Goal: Transaction & Acquisition: Purchase product/service

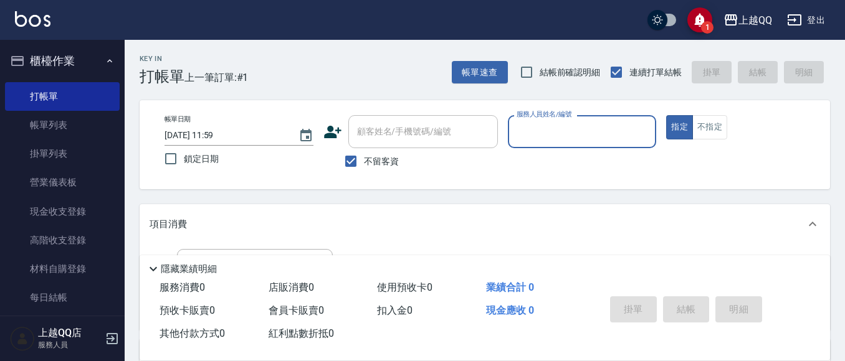
scroll to position [38, 0]
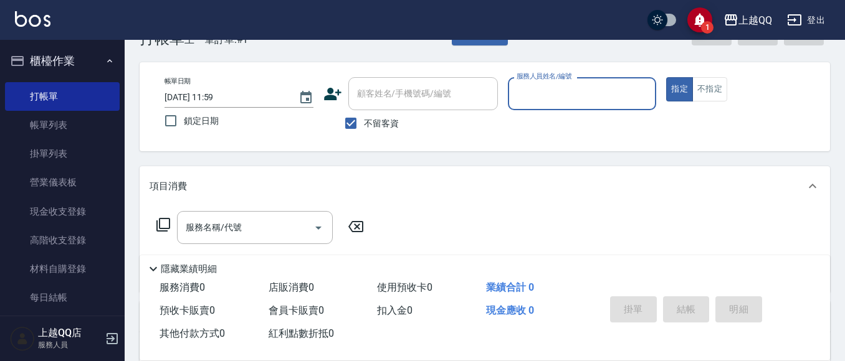
drag, startPoint x: 365, startPoint y: 122, endPoint x: 383, endPoint y: 105, distance: 24.2
click at [365, 121] on span "不留客資" at bounding box center [381, 123] width 35 height 13
click at [364, 121] on input "不留客資" at bounding box center [351, 123] width 26 height 26
checkbox input "false"
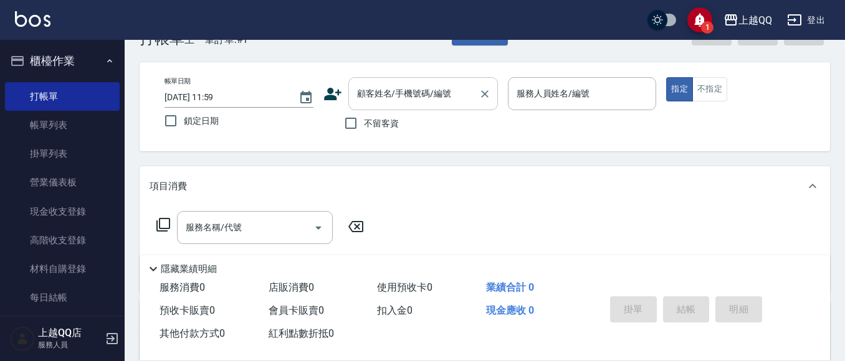
click at [388, 98] on div "顧客姓名/手機號碼/編號 顧客姓名/手機號碼/編號" at bounding box center [423, 93] width 150 height 33
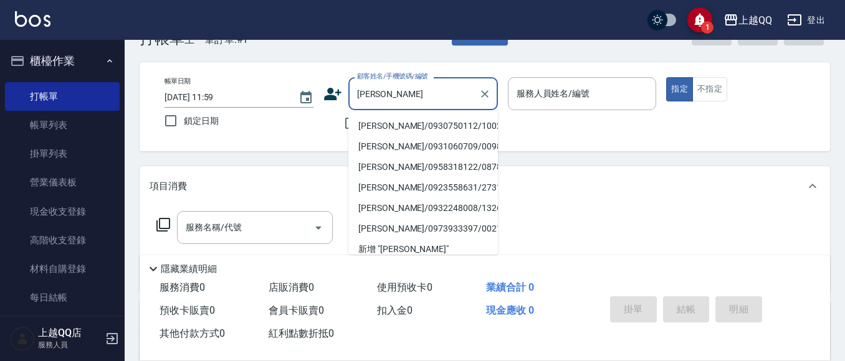
scroll to position [71, 0]
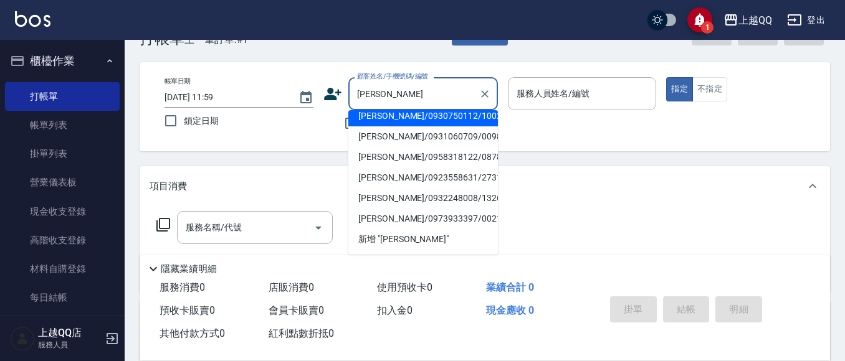
click at [419, 95] on input "[PERSON_NAME]" at bounding box center [414, 94] width 120 height 22
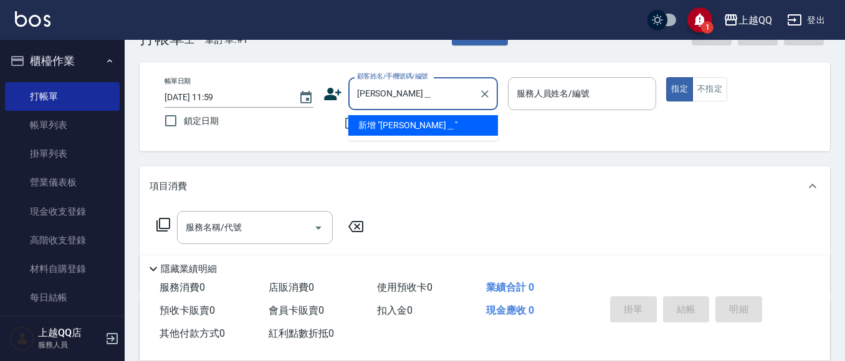
scroll to position [0, 0]
drag, startPoint x: 389, startPoint y: 118, endPoint x: 401, endPoint y: 121, distance: 12.2
click at [390, 118] on li "新增 "[PERSON_NAME]"" at bounding box center [423, 125] width 150 height 21
type input "[PERSON_NAME]"
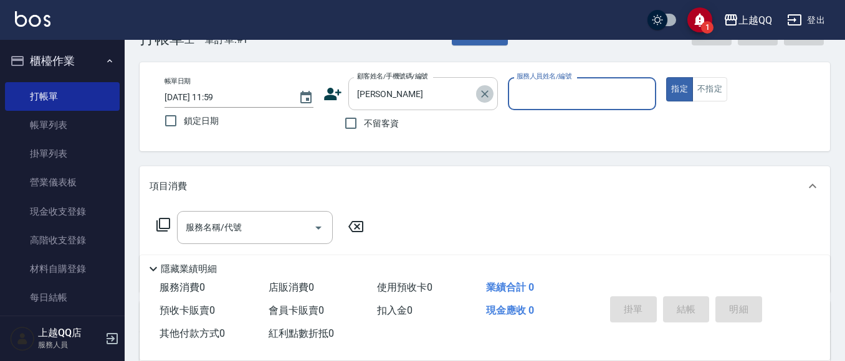
click at [484, 92] on icon "Clear" at bounding box center [485, 94] width 12 height 12
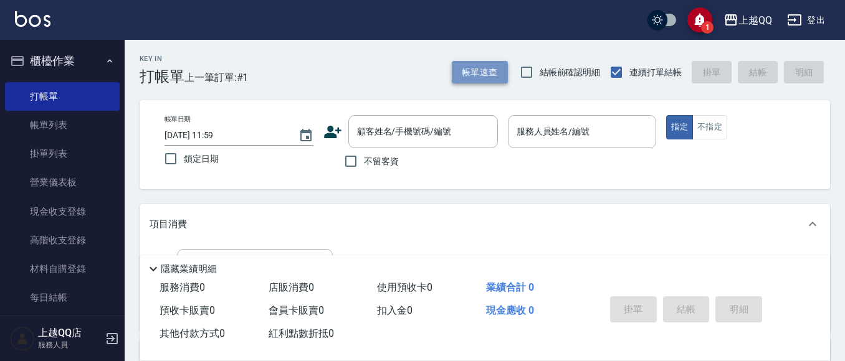
click at [484, 68] on button "帳單速查" at bounding box center [480, 72] width 56 height 23
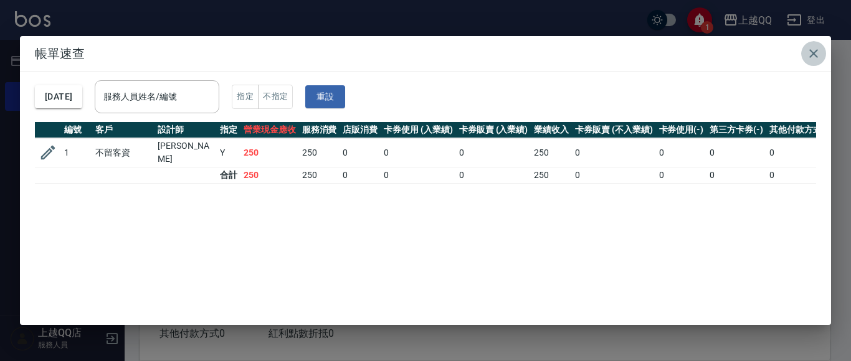
click at [808, 49] on icon "button" at bounding box center [813, 53] width 15 height 15
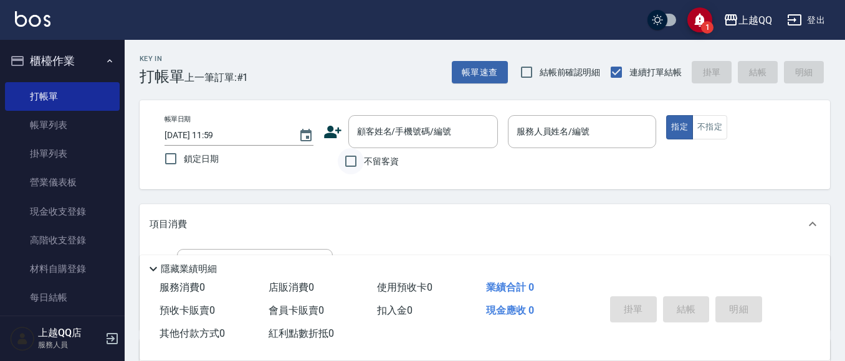
click at [352, 168] on input "不留客資" at bounding box center [351, 161] width 26 height 26
checkbox input "true"
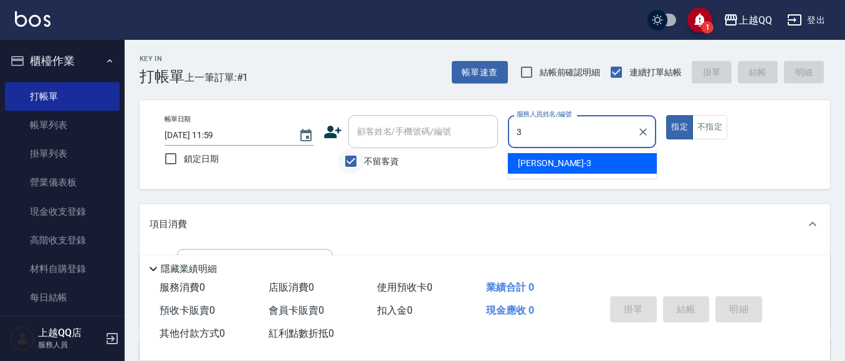
type input "3"
type button "true"
type input "佩怡-3"
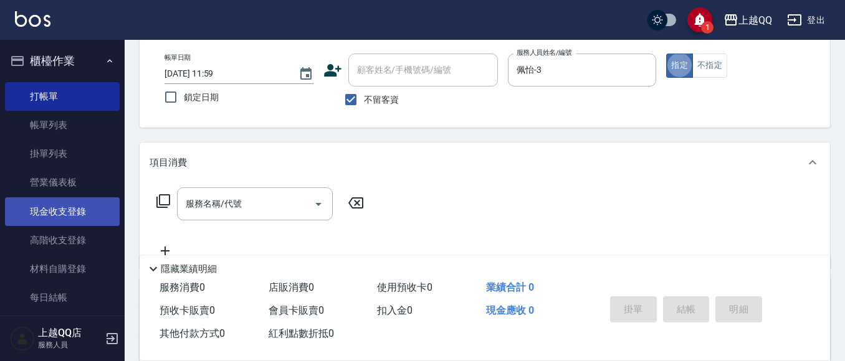
scroll to position [125, 0]
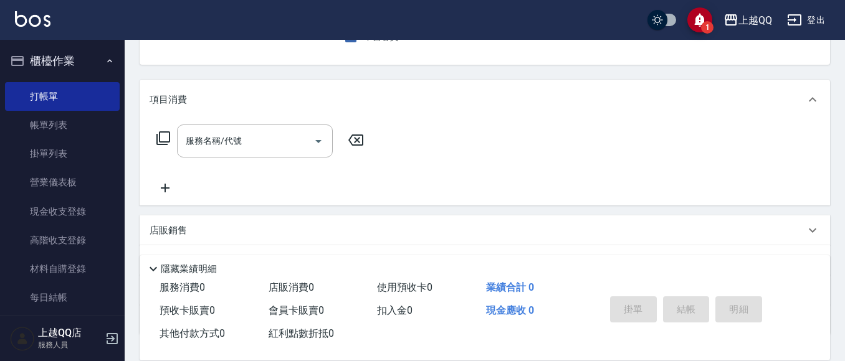
click at [161, 135] on icon at bounding box center [163, 138] width 15 height 15
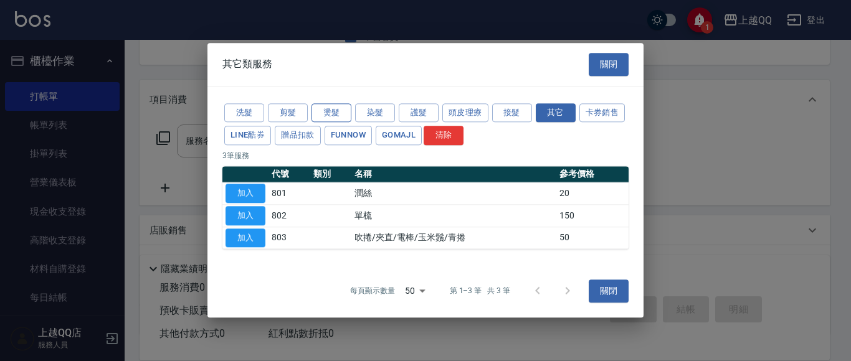
click at [317, 115] on button "燙髮" at bounding box center [332, 112] width 40 height 19
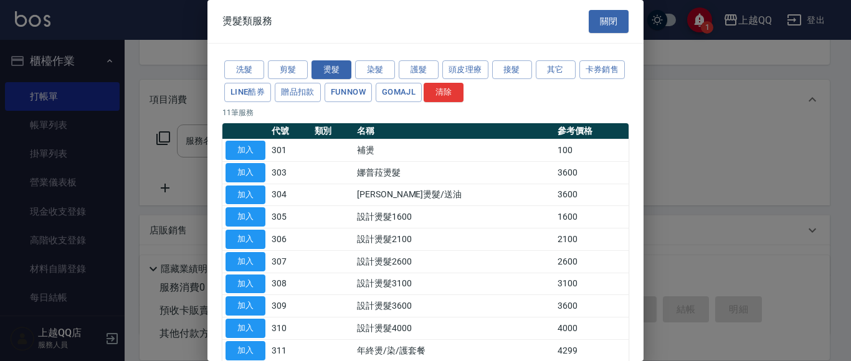
click at [244, 237] on button "加入" at bounding box center [246, 239] width 40 height 19
type input "設計燙髮2100(306)"
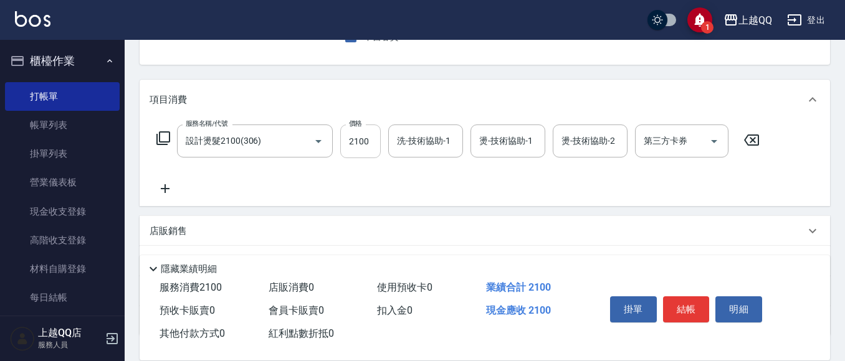
click at [358, 145] on input "2100" at bounding box center [360, 142] width 40 height 34
type input "1680"
type input "佩怡-3"
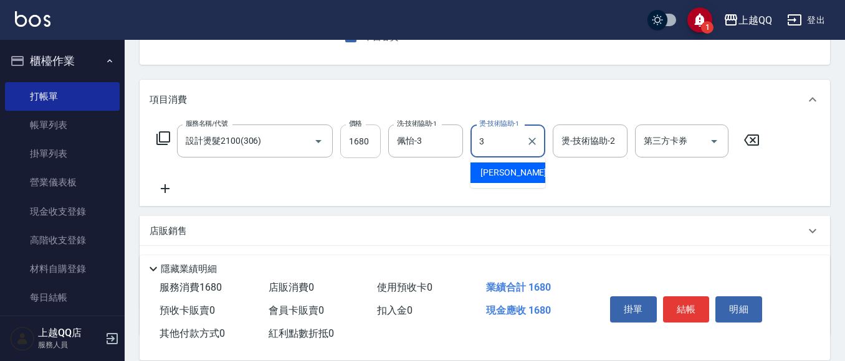
type input "佩怡-3"
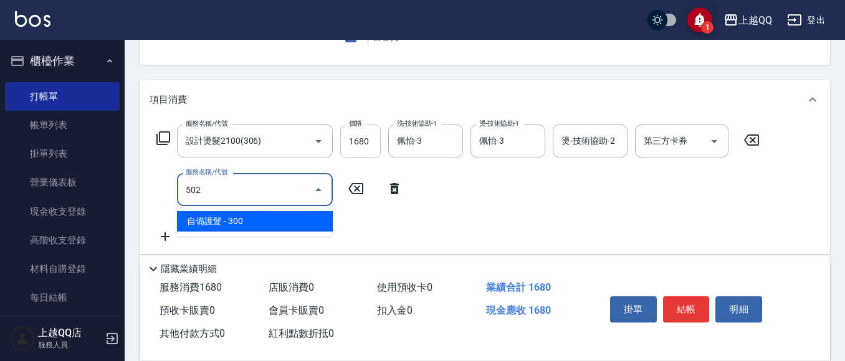
type input "自備護髮(502)"
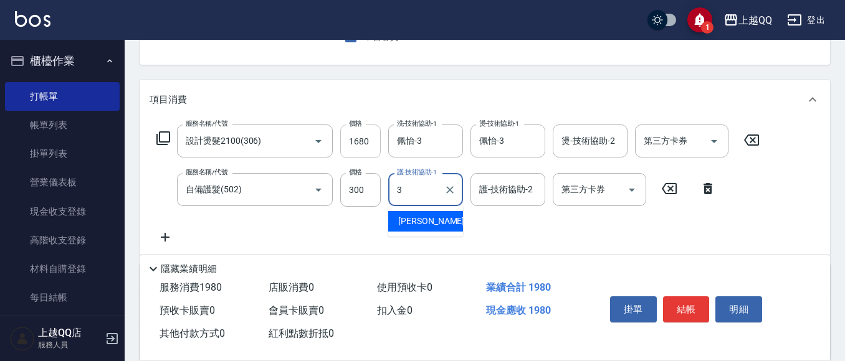
type input "佩怡-3"
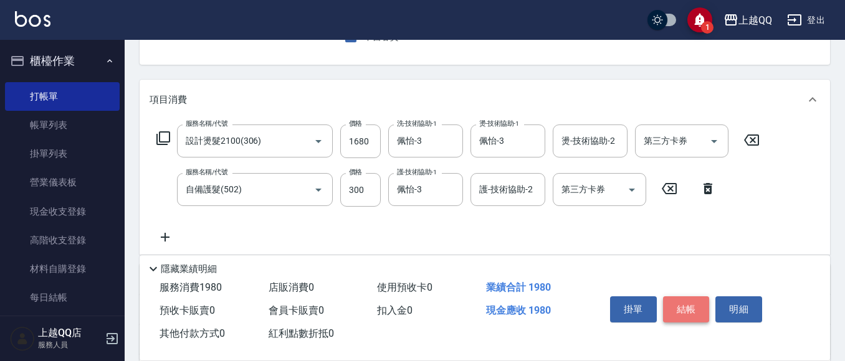
click at [689, 303] on button "結帳" at bounding box center [686, 310] width 47 height 26
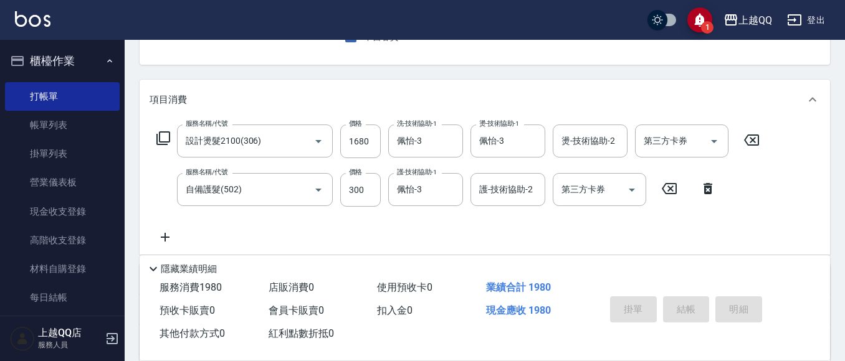
type input "[DATE] 14:25"
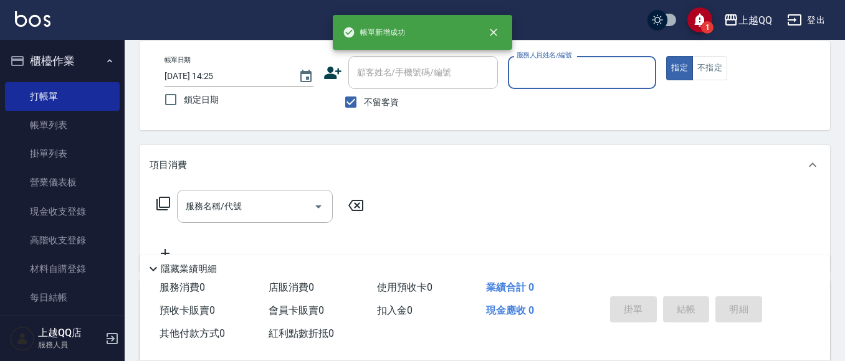
scroll to position [59, 0]
click at [348, 96] on input "不留客資" at bounding box center [351, 103] width 26 height 26
checkbox input "false"
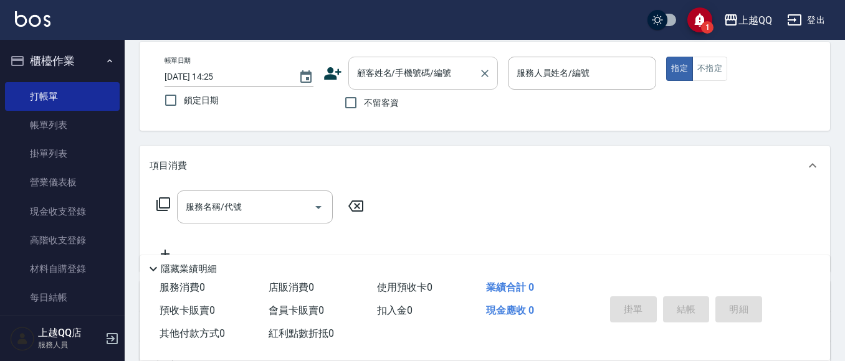
click at [375, 62] on div "顧客姓名/手機號碼/編號 顧客姓名/手機號碼/編號" at bounding box center [423, 73] width 150 height 33
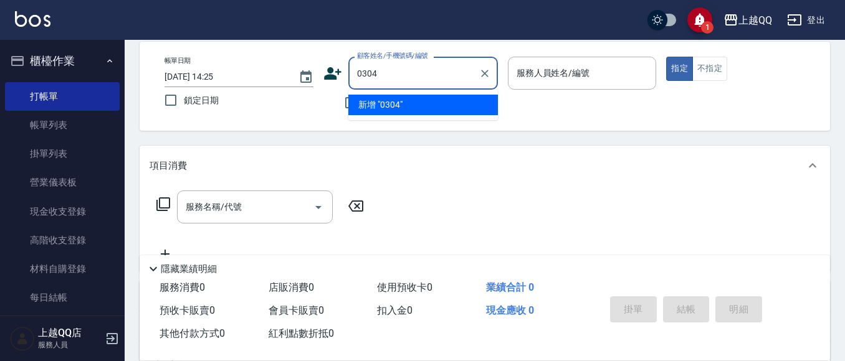
click at [666, 57] on button "指定" at bounding box center [679, 69] width 27 height 24
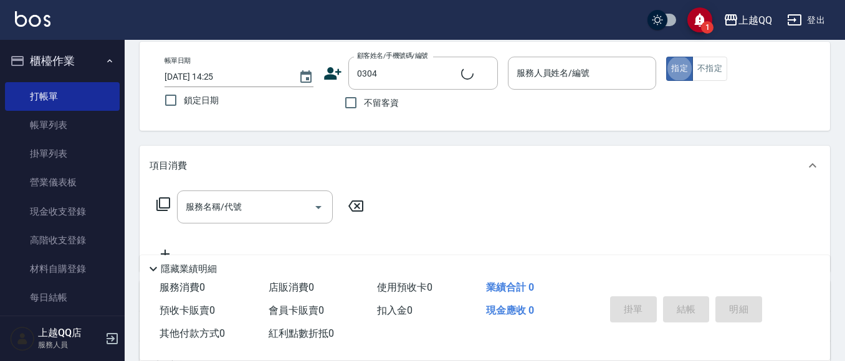
type input "[PERSON_NAME]/0920504973/0304"
type input "佩怡-3"
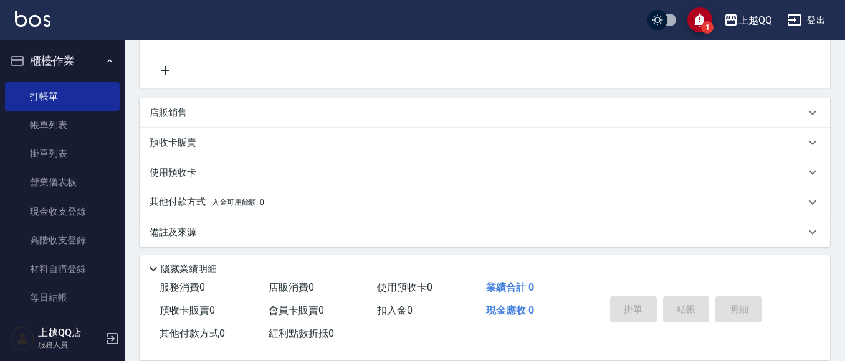
scroll to position [248, 0]
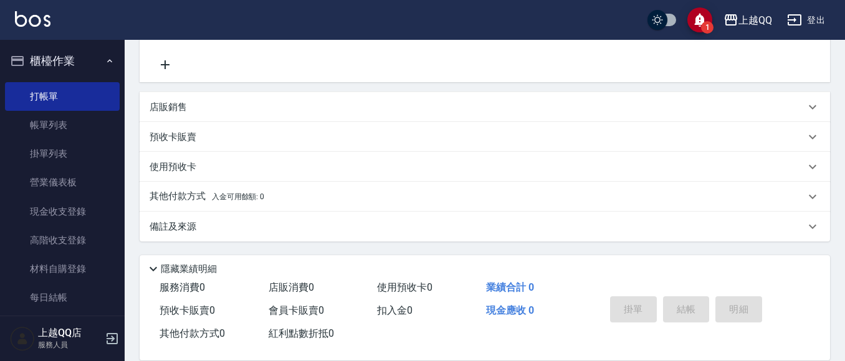
click at [183, 136] on p "預收卡販賣" at bounding box center [173, 137] width 47 height 13
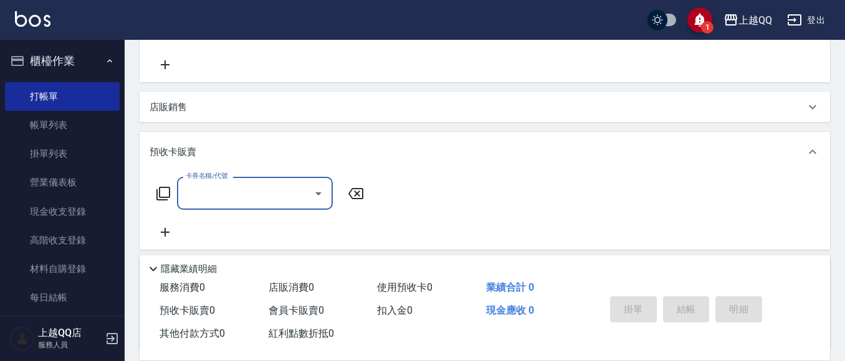
scroll to position [0, 0]
click at [164, 194] on icon at bounding box center [163, 193] width 15 height 15
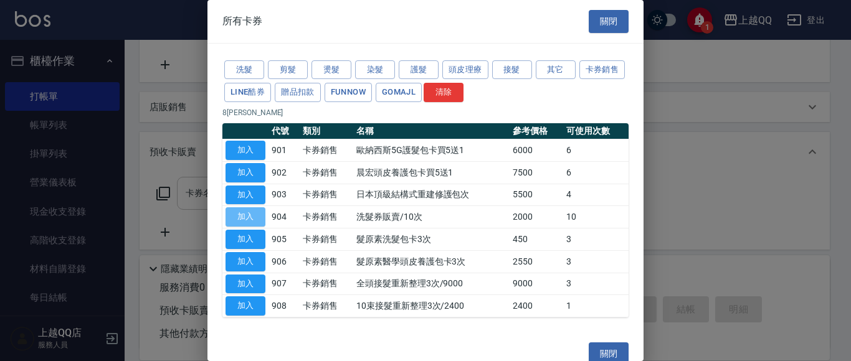
drag, startPoint x: 242, startPoint y: 220, endPoint x: 330, endPoint y: 181, distance: 95.4
click at [242, 219] on button "加入" at bounding box center [246, 216] width 40 height 19
type input "洗髮券販賣/10次(904)"
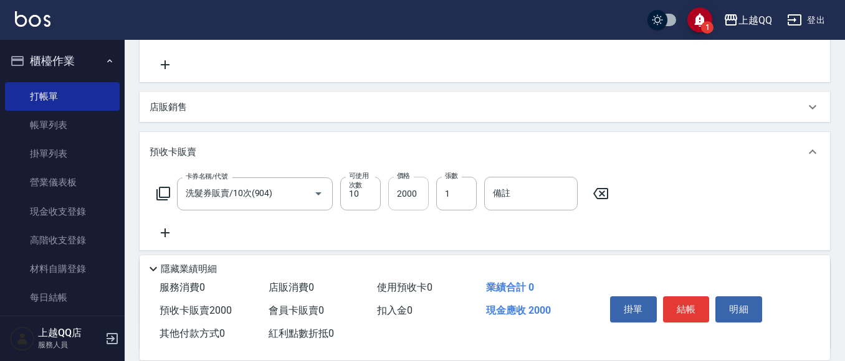
click at [401, 198] on input "2000" at bounding box center [408, 194] width 40 height 34
type input "2300"
click at [677, 298] on button "結帳" at bounding box center [686, 310] width 47 height 26
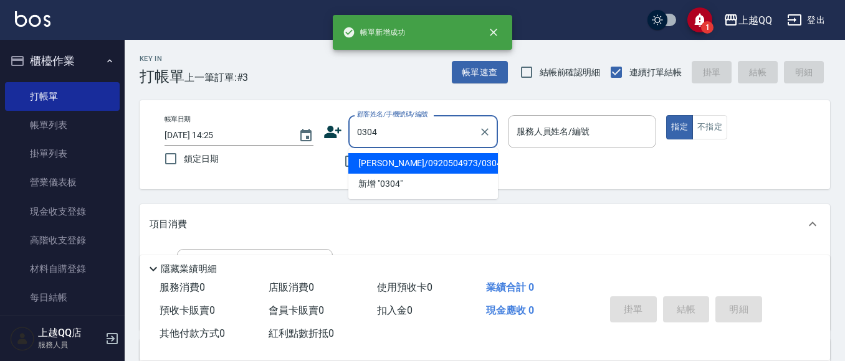
type input "[PERSON_NAME]/0920504973/0304"
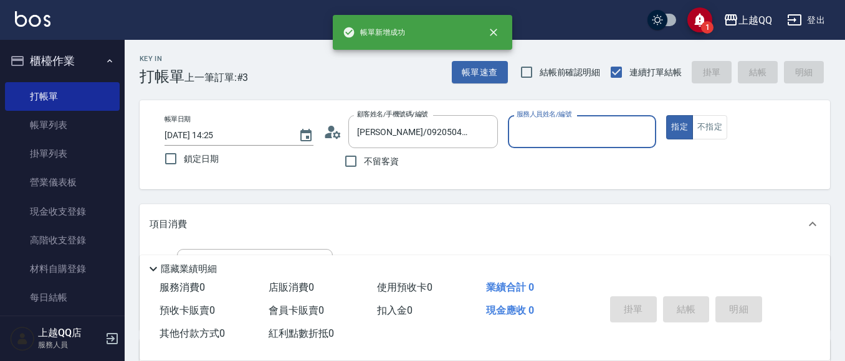
type input "佩怡-3"
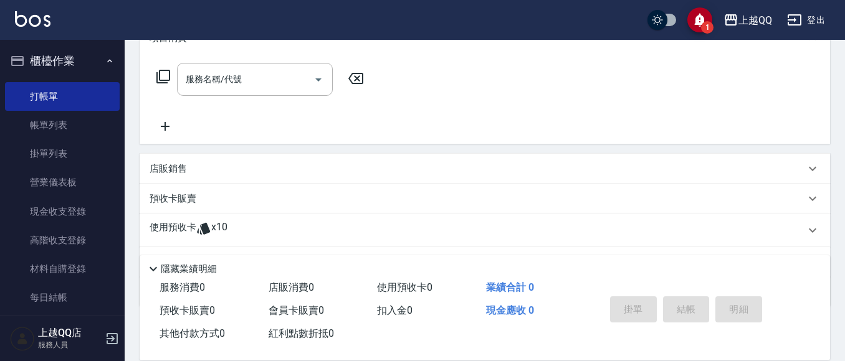
scroll to position [187, 0]
click at [194, 72] on input "服務名稱/代號" at bounding box center [246, 79] width 126 height 22
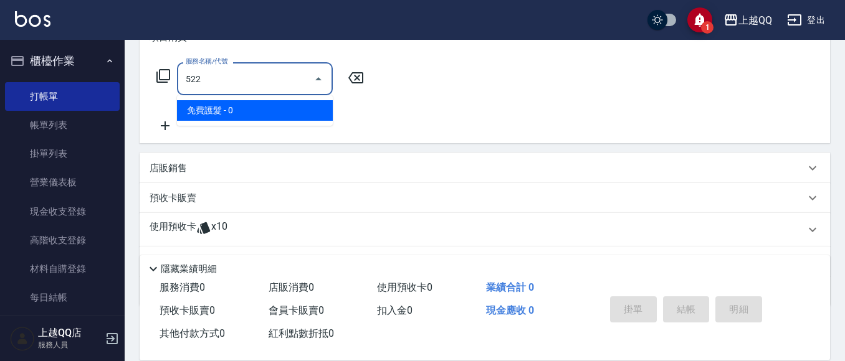
type input "免費護髮(522)"
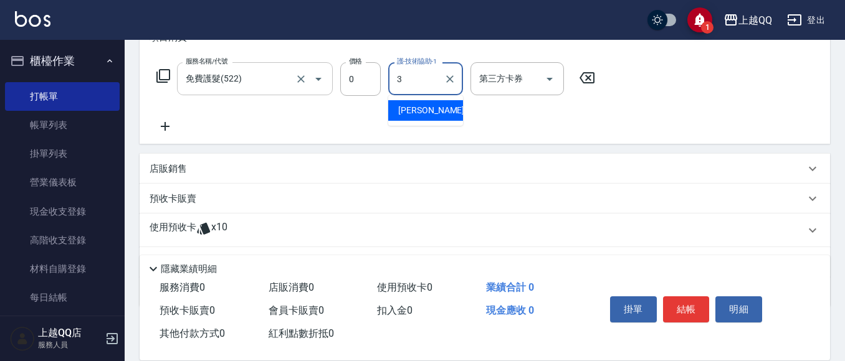
type input "佩怡-3"
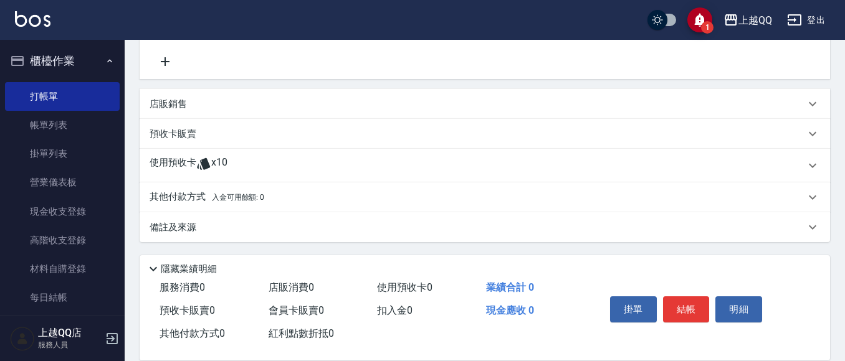
scroll to position [300, 0]
click at [195, 178] on div "使用預收卡 x10" at bounding box center [485, 165] width 690 height 34
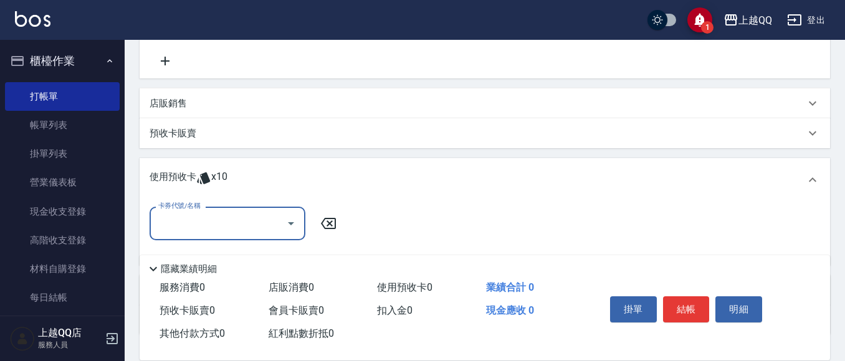
scroll to position [363, 0]
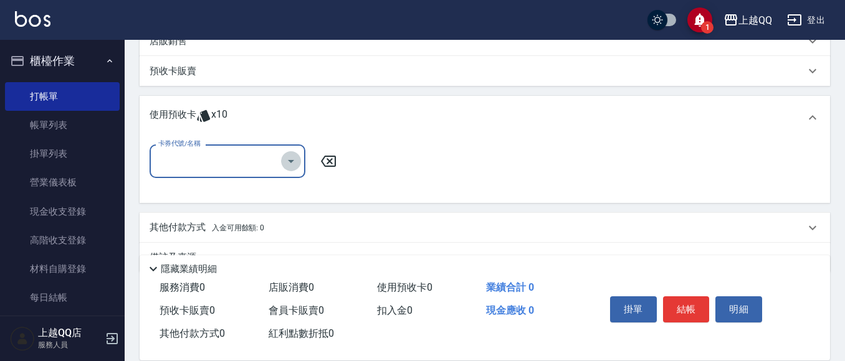
drag, startPoint x: 293, startPoint y: 159, endPoint x: 294, endPoint y: 173, distance: 14.4
click at [293, 160] on icon "Open" at bounding box center [290, 161] width 15 height 15
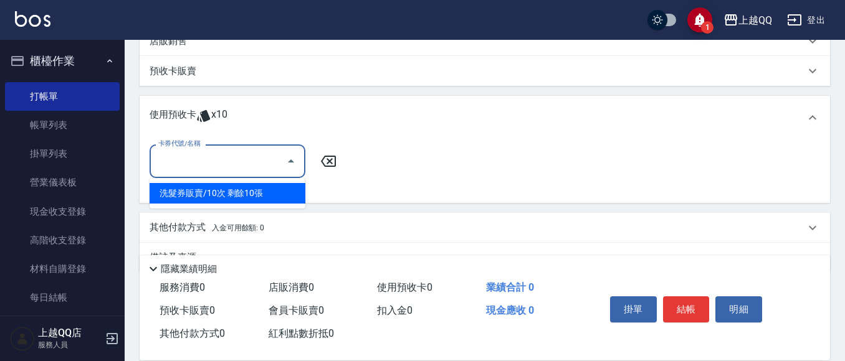
click at [275, 191] on div "洗髮券販賣/10次 剩餘10張" at bounding box center [228, 193] width 156 height 21
type input "洗髮券販賣/10次"
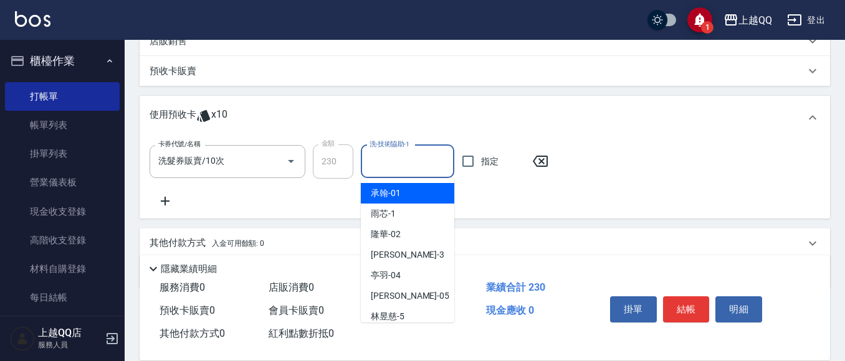
click at [368, 162] on input "洗-技術協助-1" at bounding box center [407, 162] width 82 height 22
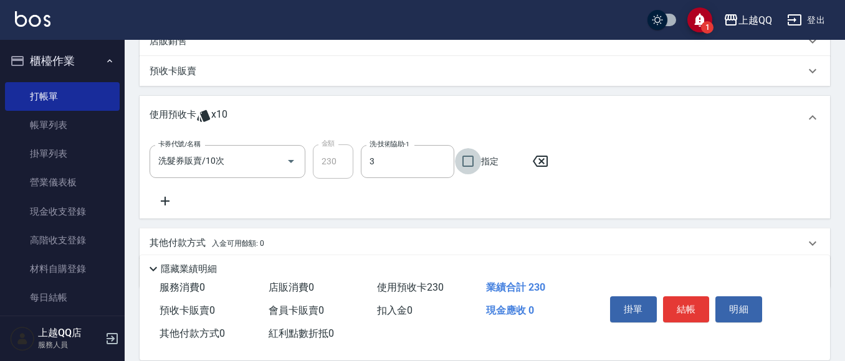
type input "佩怡-3"
drag, startPoint x: 692, startPoint y: 314, endPoint x: 654, endPoint y: 321, distance: 38.6
click at [693, 315] on button "結帳" at bounding box center [686, 310] width 47 height 26
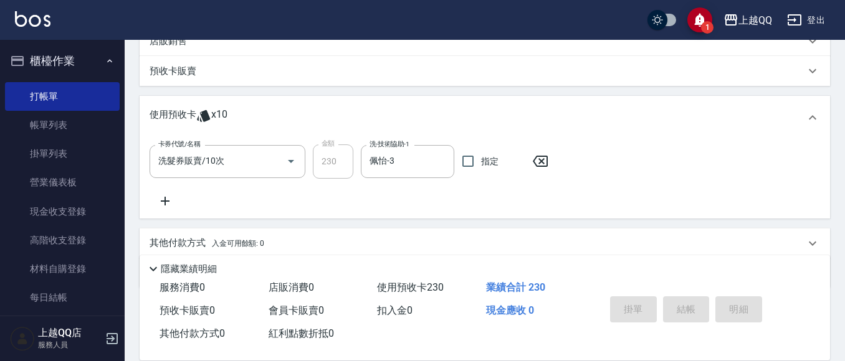
type input "[DATE] 14:26"
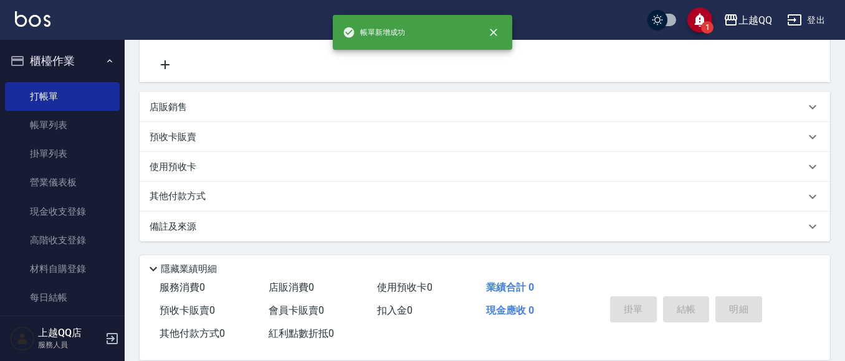
scroll to position [0, 0]
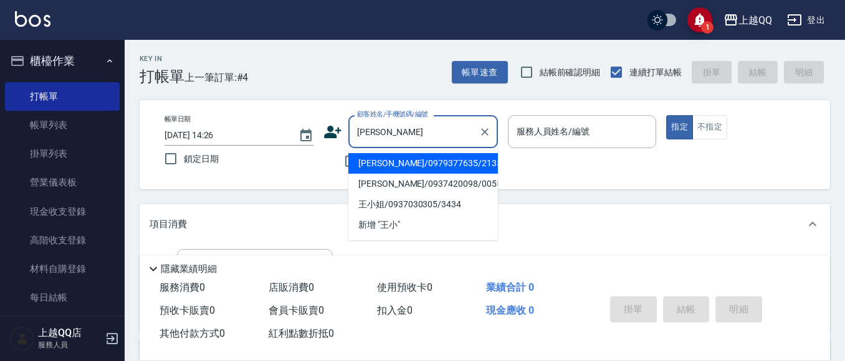
click at [403, 162] on li "[PERSON_NAME]/0979377635/2135" at bounding box center [423, 163] width 150 height 21
type input "[PERSON_NAME]/0979377635/2135"
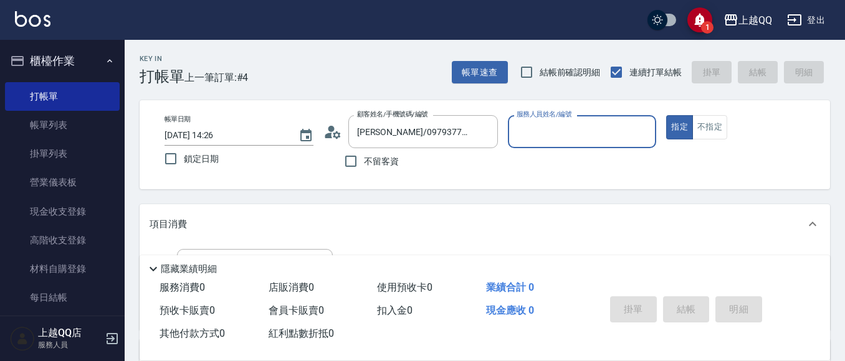
type input "佩怡-3"
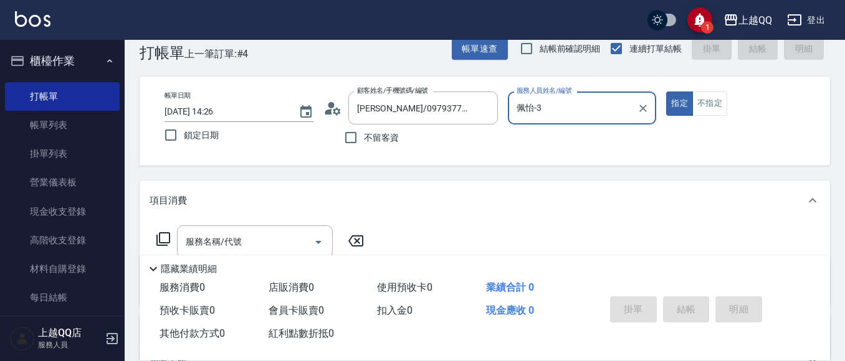
scroll to position [62, 0]
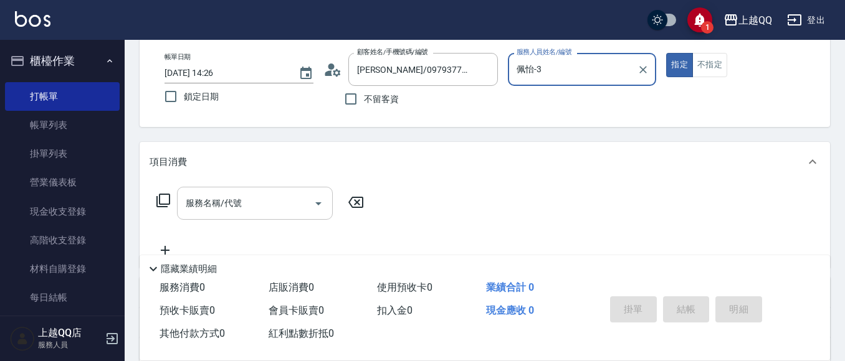
click at [270, 199] on input "服務名稱/代號" at bounding box center [246, 204] width 126 height 22
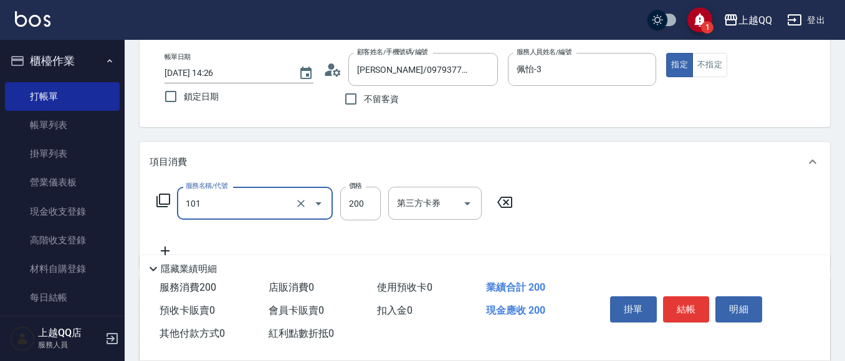
type input "洗髮(101)"
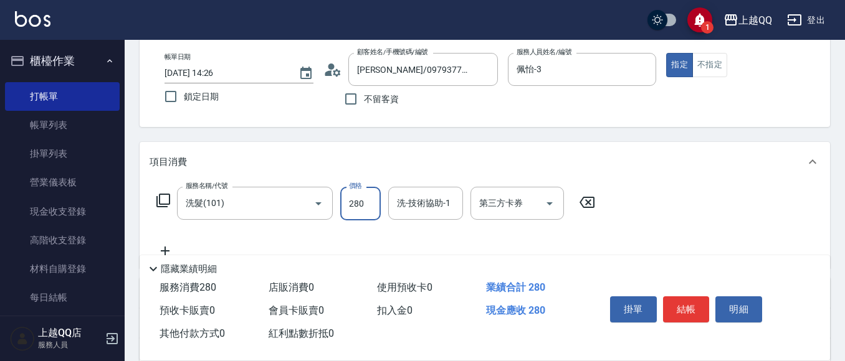
type input "280"
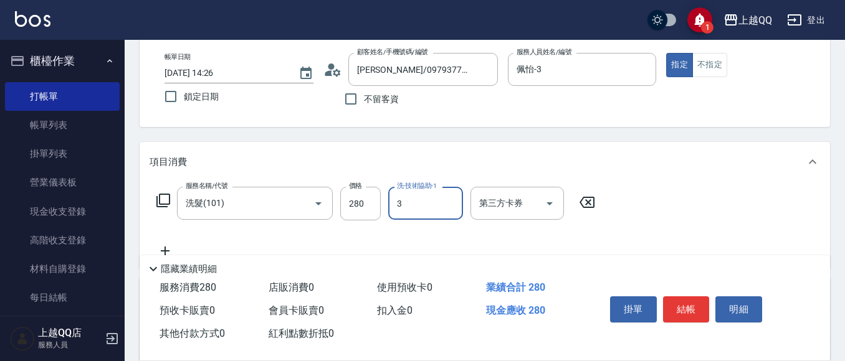
type input "佩怡-3"
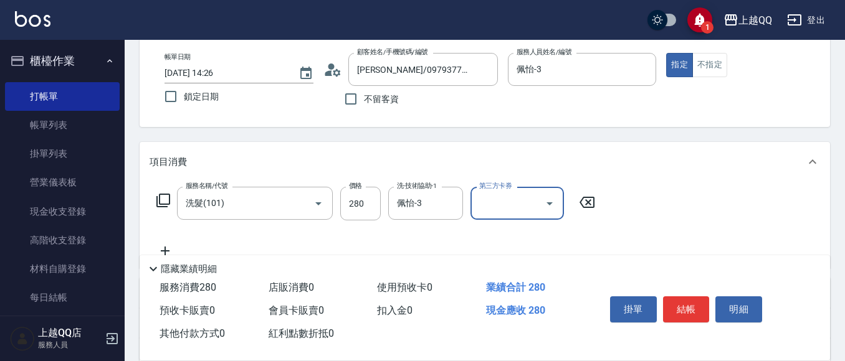
drag, startPoint x: 687, startPoint y: 306, endPoint x: 709, endPoint y: 312, distance: 22.5
click at [692, 308] on button "結帳" at bounding box center [686, 310] width 47 height 26
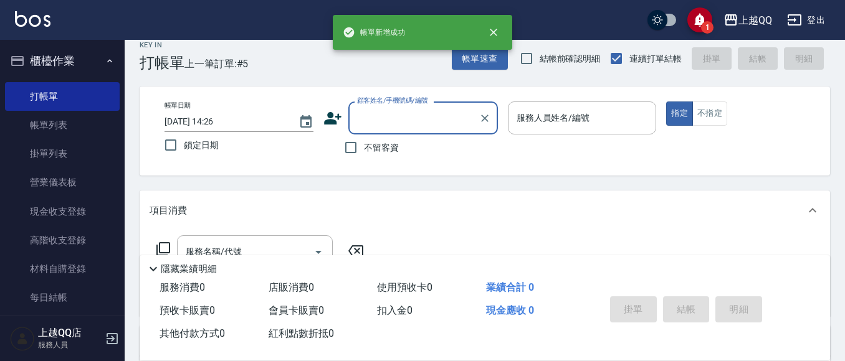
scroll to position [0, 0]
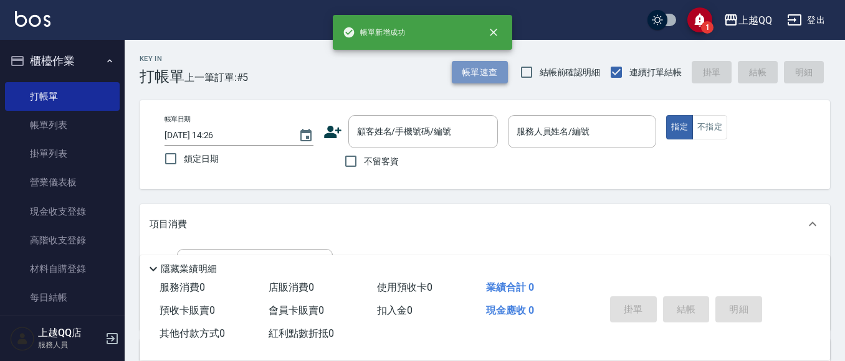
click at [484, 69] on button "帳單速查" at bounding box center [480, 72] width 56 height 23
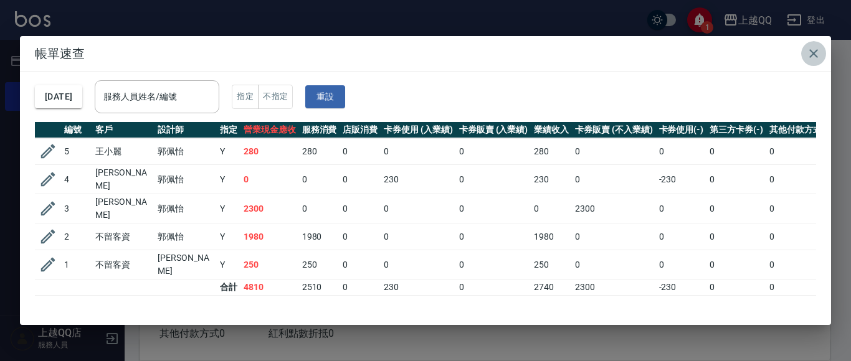
click at [811, 49] on icon "button" at bounding box center [813, 53] width 15 height 15
